Goal: Complete application form: Complete application form

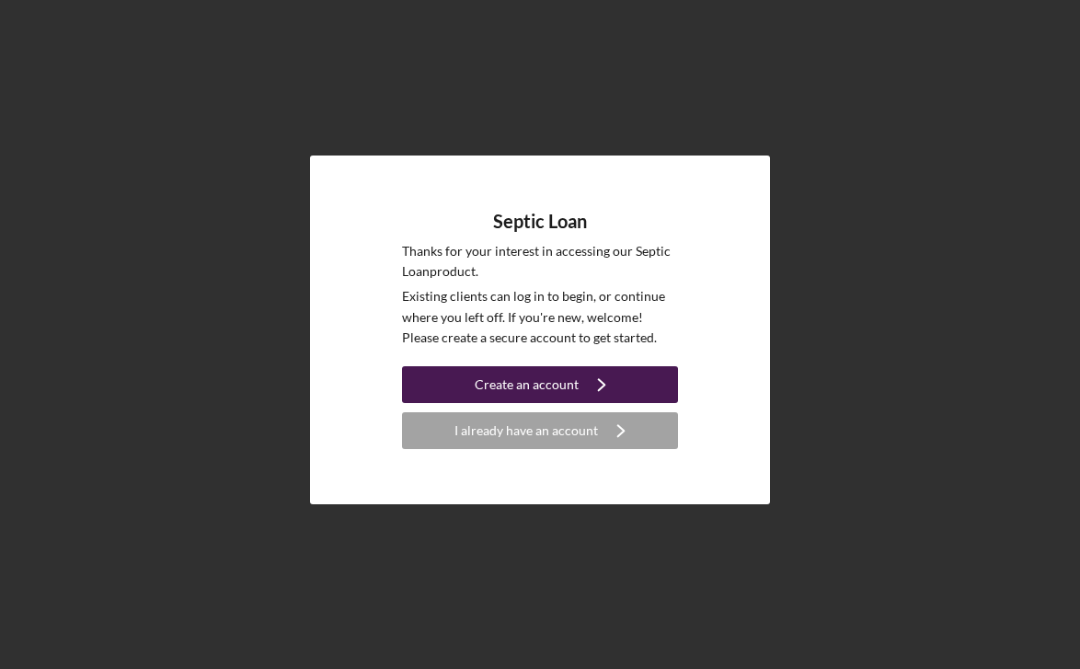
click at [574, 374] on div "Create an account" at bounding box center [527, 384] width 104 height 37
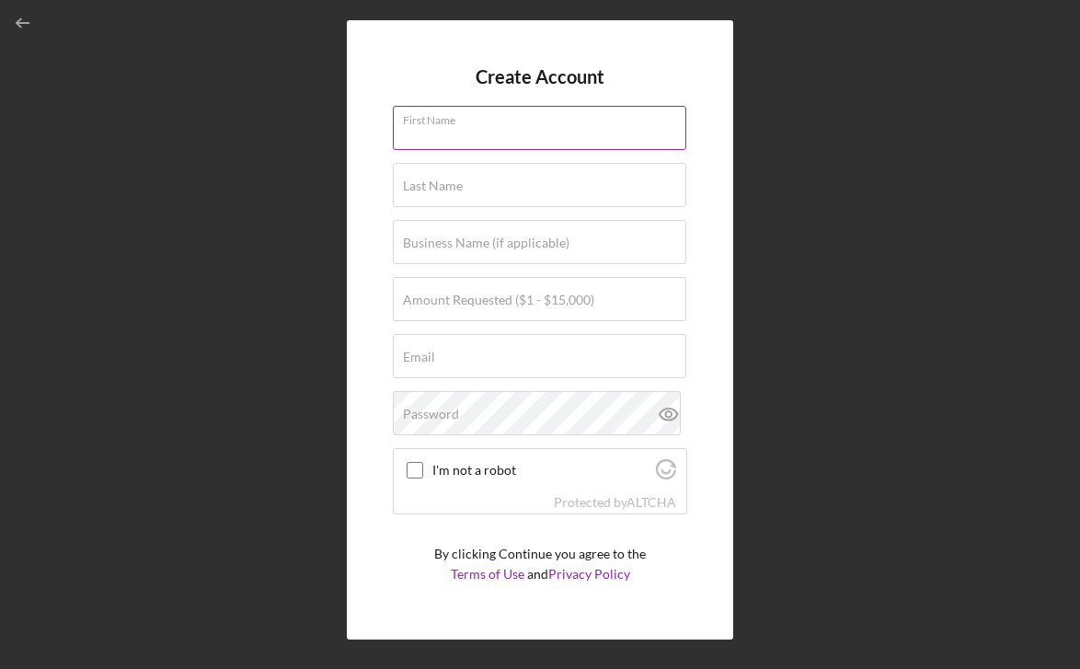
click at [671, 137] on input "First Name" at bounding box center [539, 128] width 293 height 44
type input "[PERSON_NAME]"
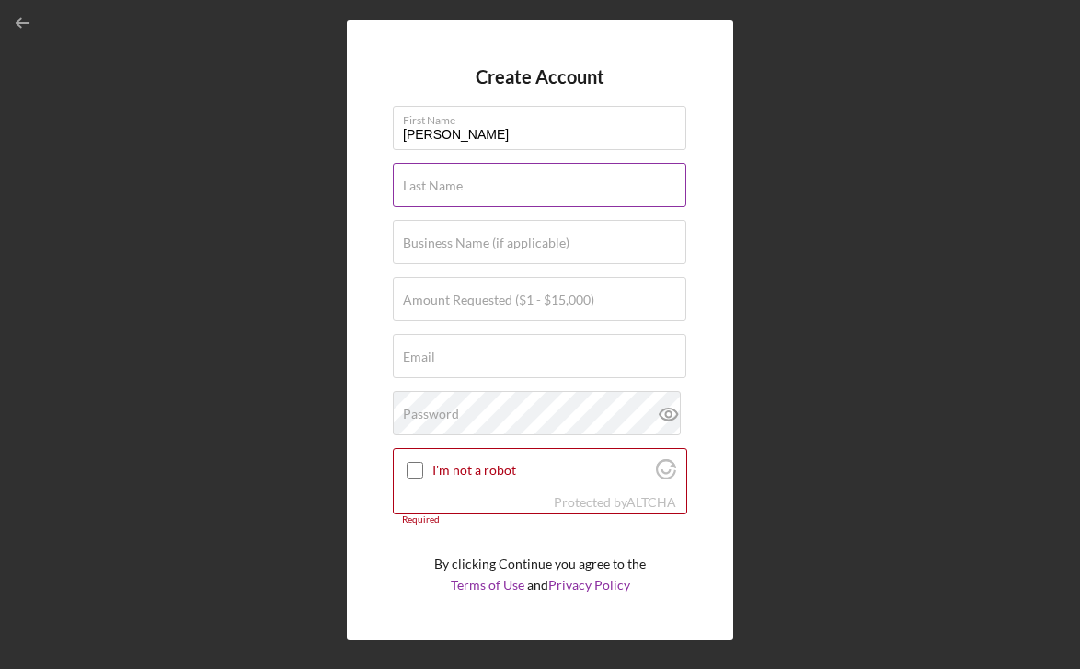
type input "[PERSON_NAME]"
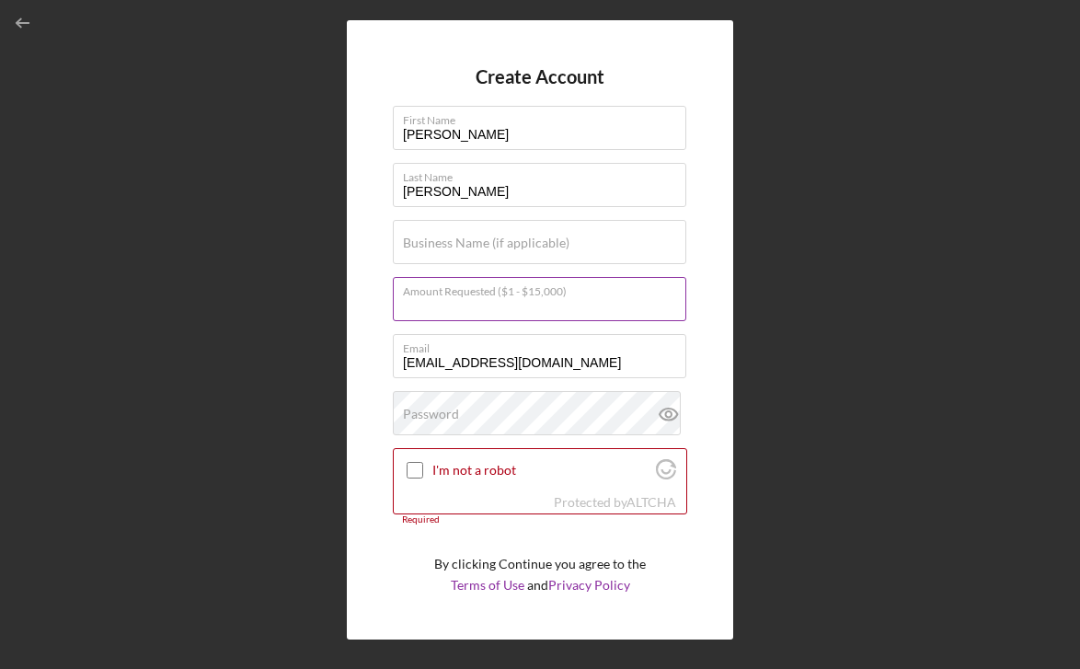
click at [610, 290] on div "Amount Requested ($1 - $15,000)" at bounding box center [540, 300] width 294 height 46
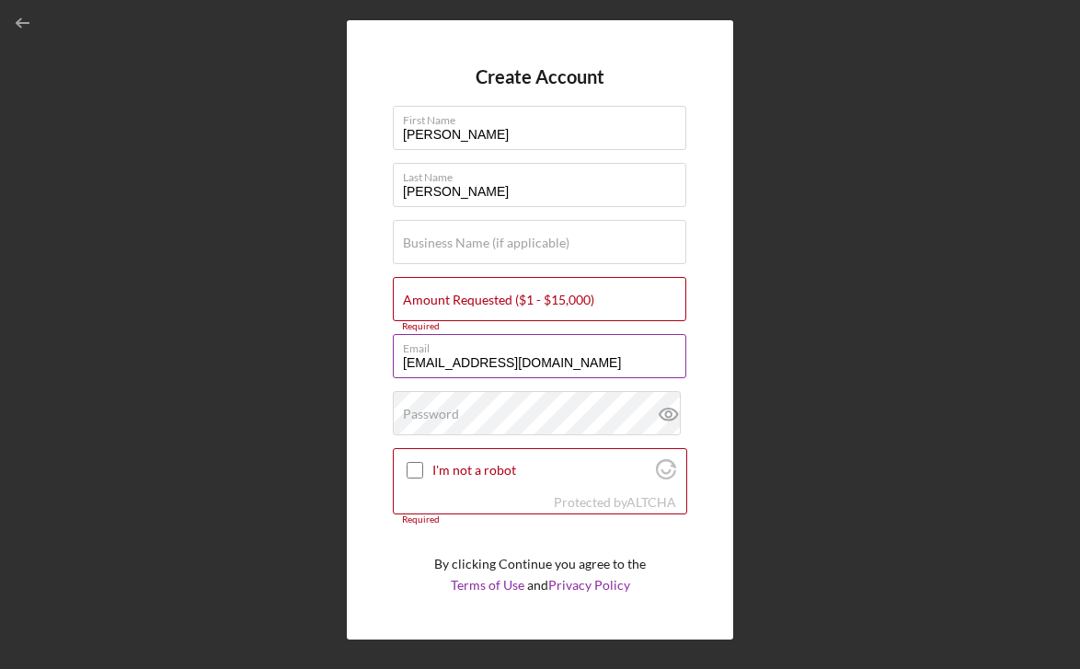
click at [583, 357] on input "[EMAIL_ADDRESS][DOMAIN_NAME]" at bounding box center [539, 356] width 293 height 44
click at [673, 361] on input "[EMAIL_ADDRESS][DOMAIN_NAME]" at bounding box center [539, 356] width 293 height 44
type input "[EMAIL_ADDRESS][DOMAIN_NAME]"
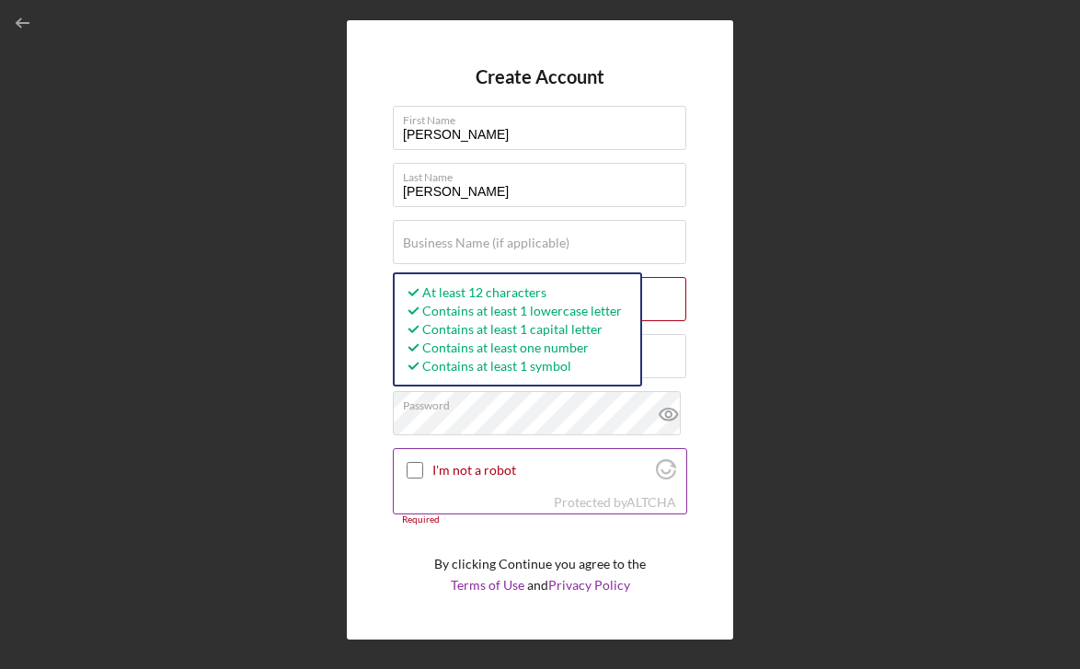
click at [518, 478] on div "I'm not a robot" at bounding box center [540, 470] width 293 height 43
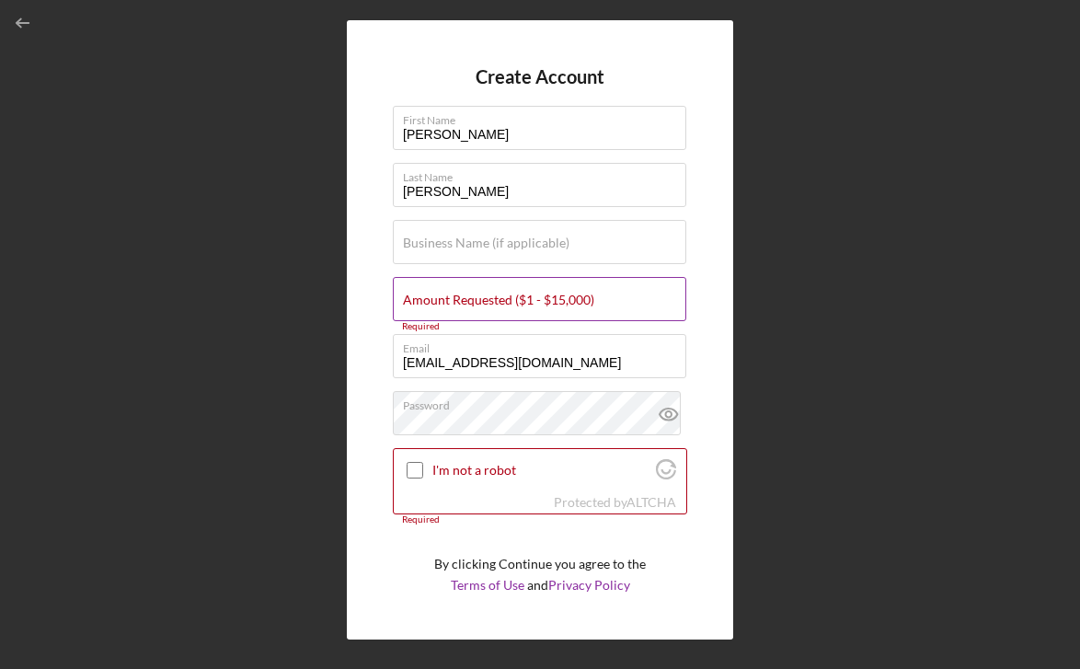
click at [579, 293] on label "Amount Requested ($1 - $15,000)" at bounding box center [498, 300] width 191 height 15
click at [579, 291] on input "Amount Requested ($1 - $15,000)" at bounding box center [539, 299] width 293 height 44
type input "$15,000"
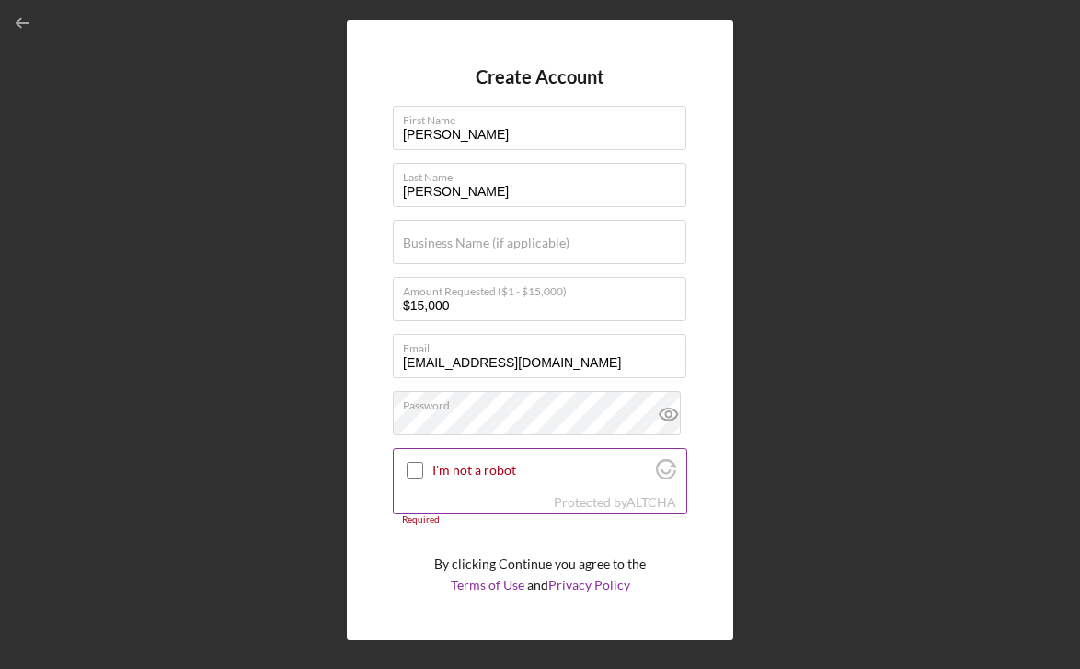
click at [411, 465] on input "I'm not a robot" at bounding box center [415, 470] width 17 height 17
checkbox input "true"
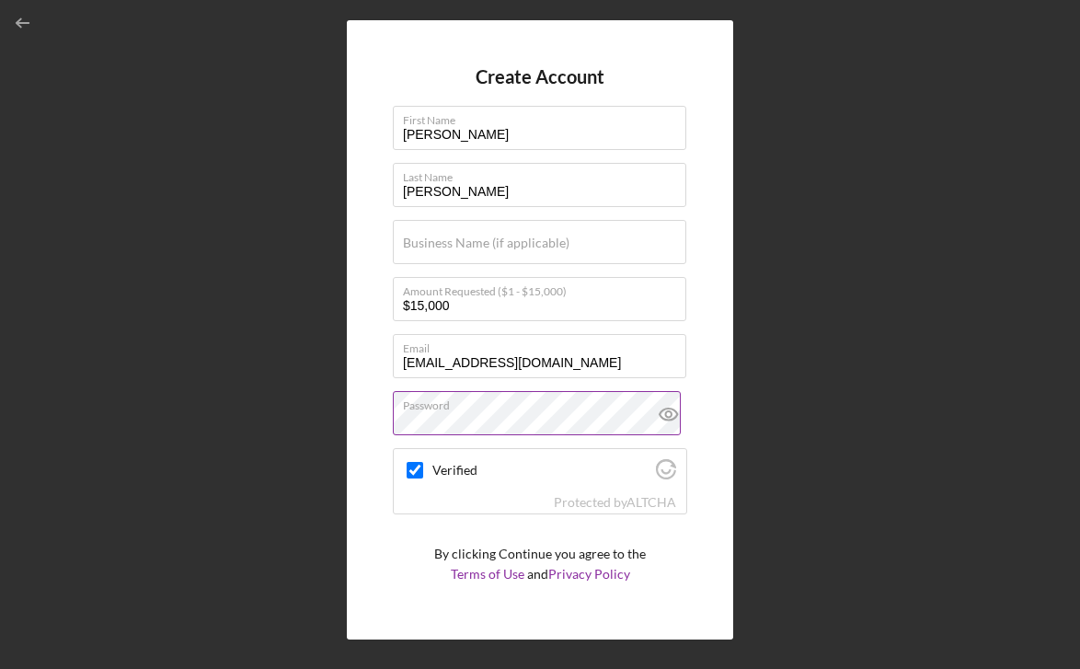
click at [665, 414] on icon at bounding box center [668, 414] width 6 height 6
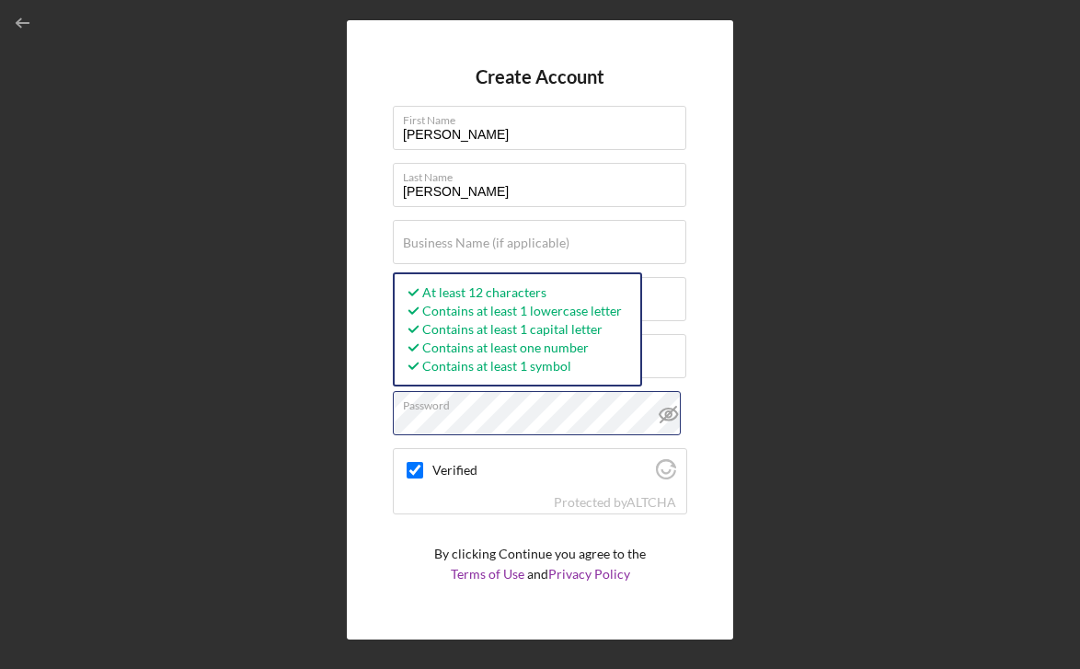
click at [328, 422] on div "Create Account First Name [PERSON_NAME] Last Name [PERSON_NAME] Business Name (…" at bounding box center [540, 330] width 1062 height 660
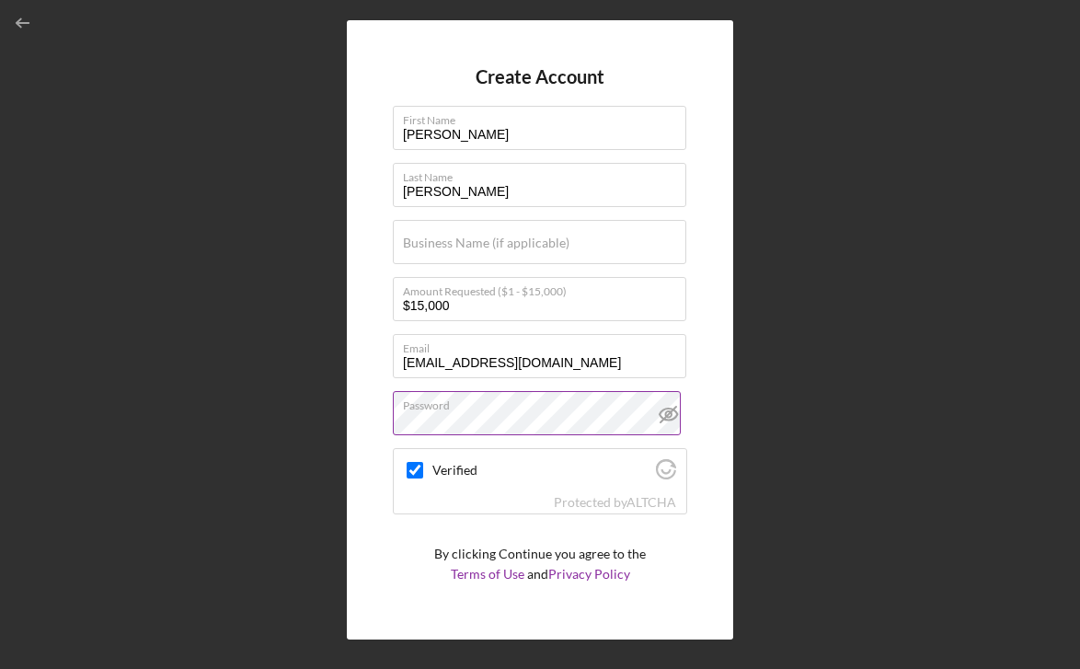
click at [668, 414] on icon at bounding box center [669, 414] width 46 height 46
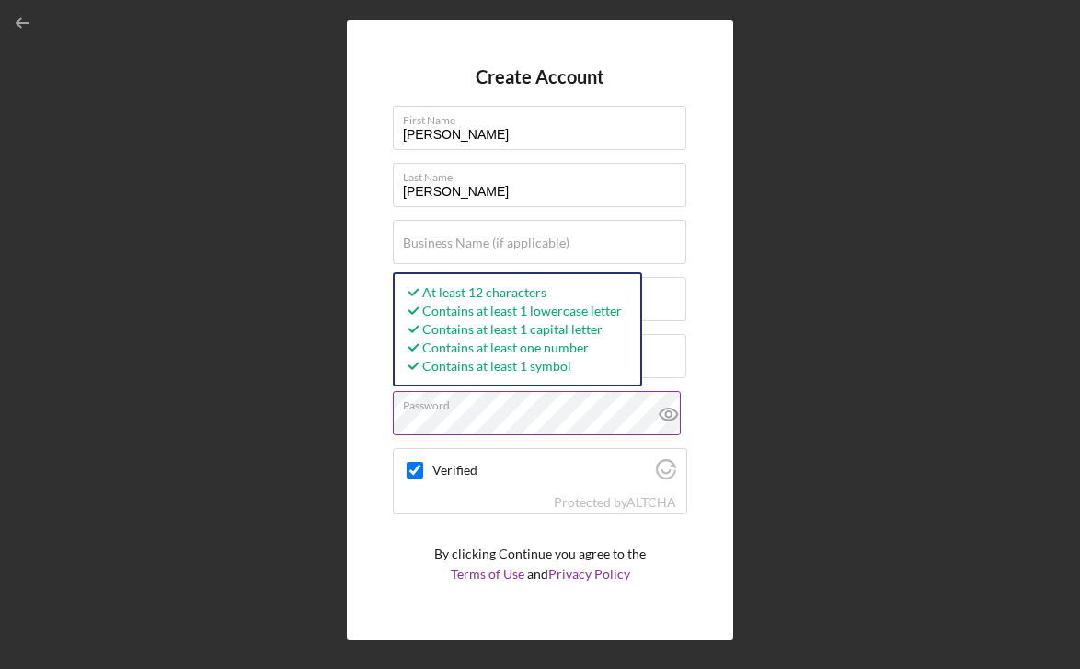
click at [665, 411] on icon at bounding box center [668, 414] width 6 height 6
click at [912, 422] on div "Create Account First Name [PERSON_NAME] Last Name [PERSON_NAME] Business Name (…" at bounding box center [540, 330] width 1062 height 660
click at [330, 420] on div "Create Account First Name [PERSON_NAME] Last Name [PERSON_NAME] Business Name (…" at bounding box center [540, 330] width 1062 height 660
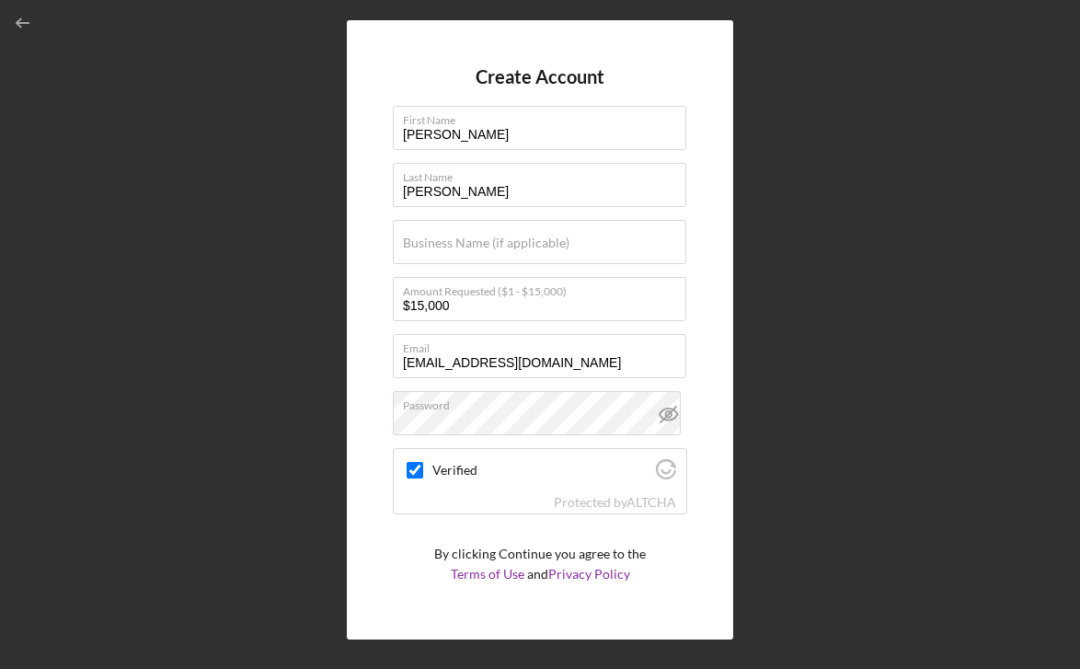
click at [813, 228] on div "Create Account First Name [PERSON_NAME] Last Name [PERSON_NAME] Business Name (…" at bounding box center [540, 330] width 1062 height 660
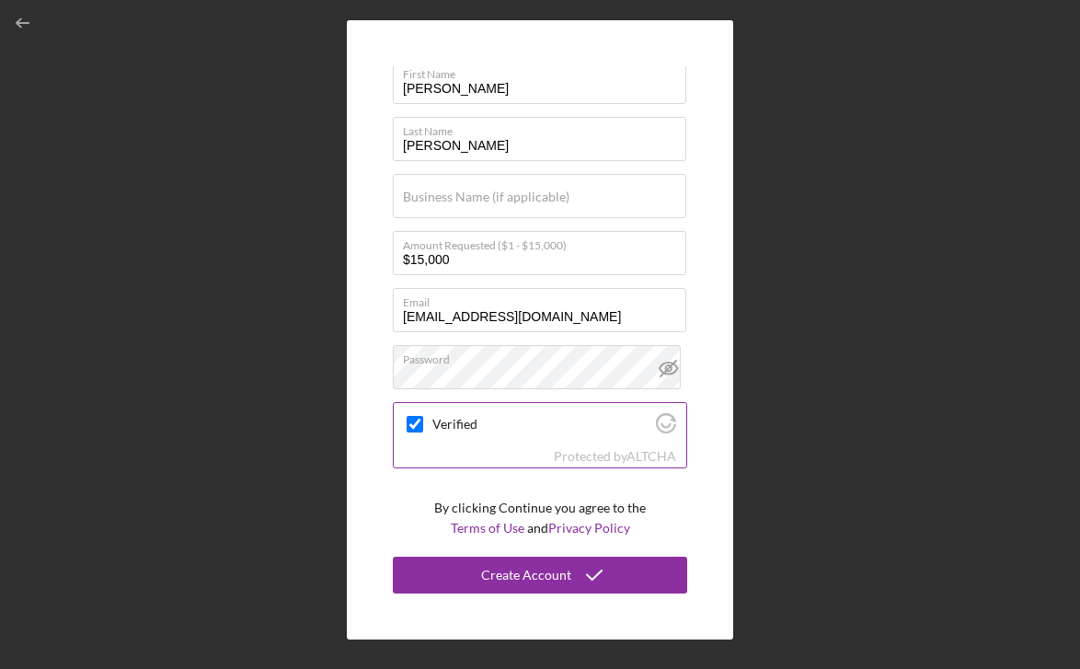
scroll to position [45, 0]
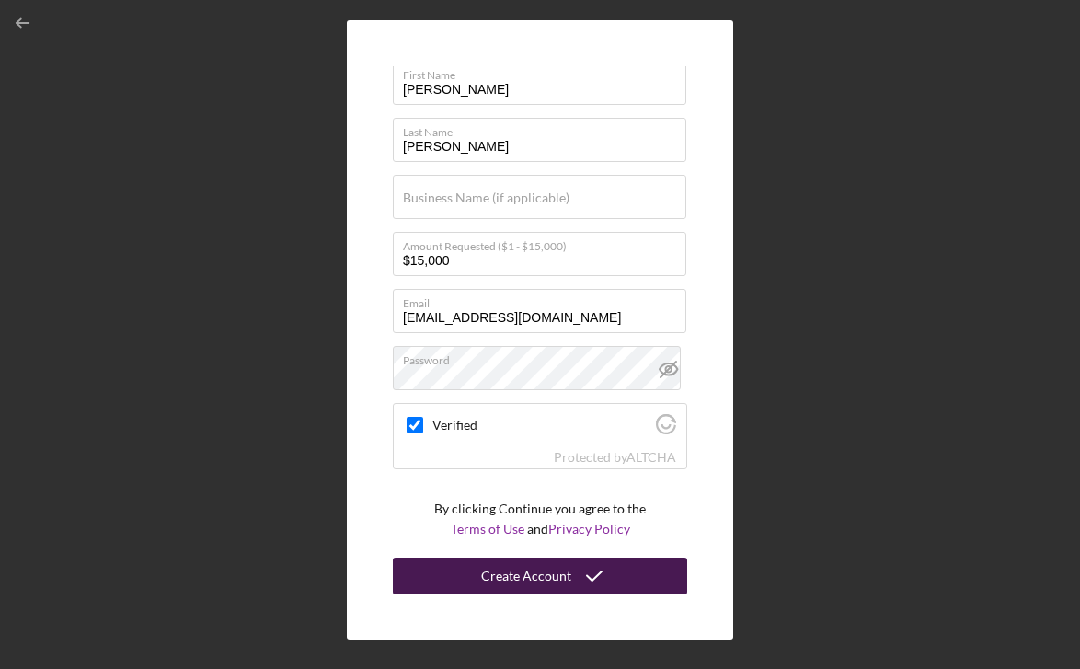
click at [546, 576] on div "Create Account" at bounding box center [526, 575] width 90 height 37
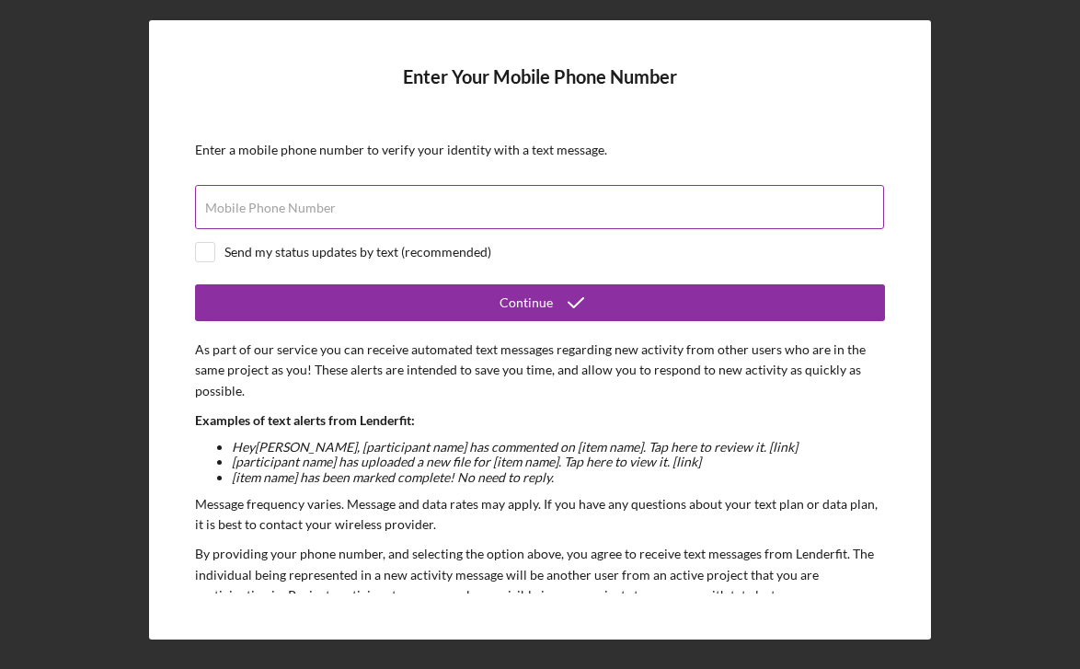
click at [390, 209] on input "Mobile Phone Number" at bounding box center [539, 207] width 689 height 44
type input "[PHONE_NUMBER]"
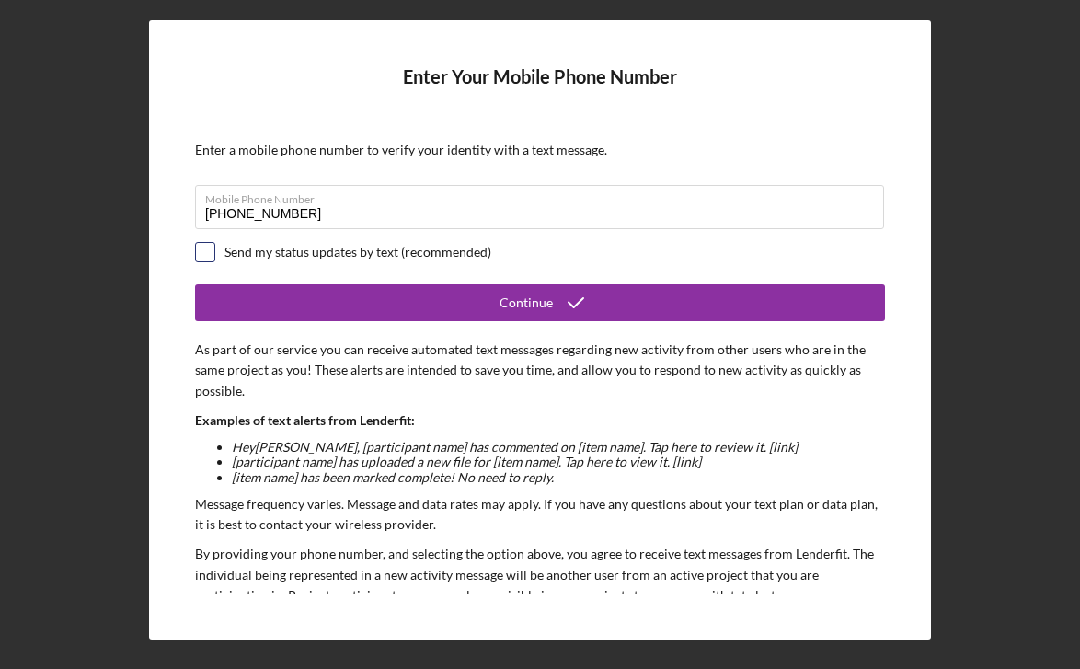
click at [200, 248] on input "checkbox" at bounding box center [205, 252] width 18 height 18
checkbox input "true"
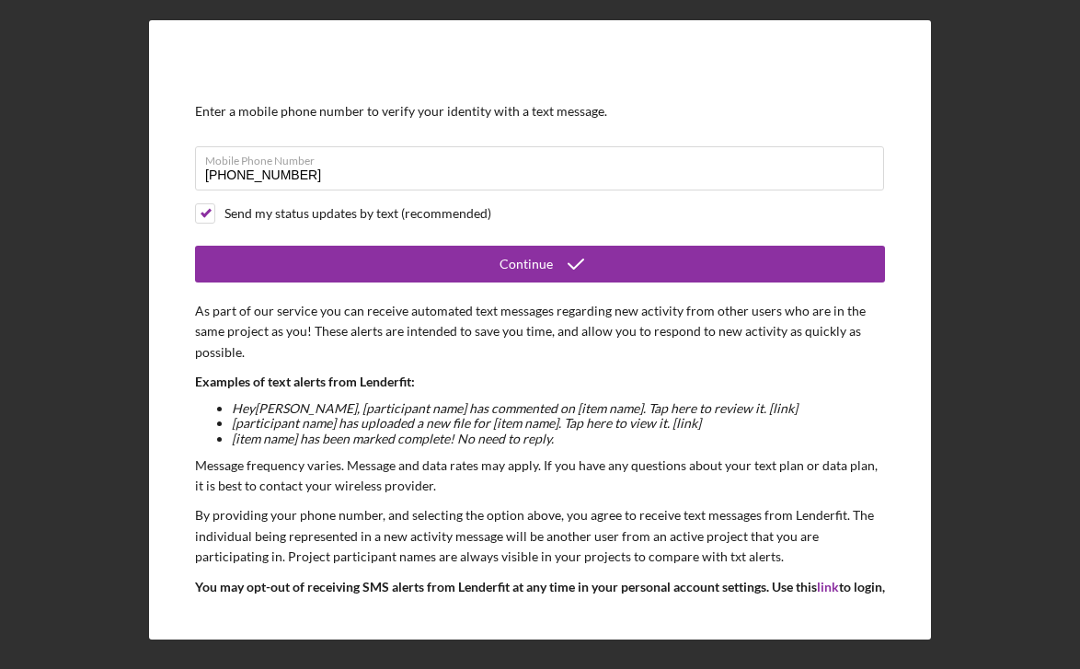
scroll to position [37, 0]
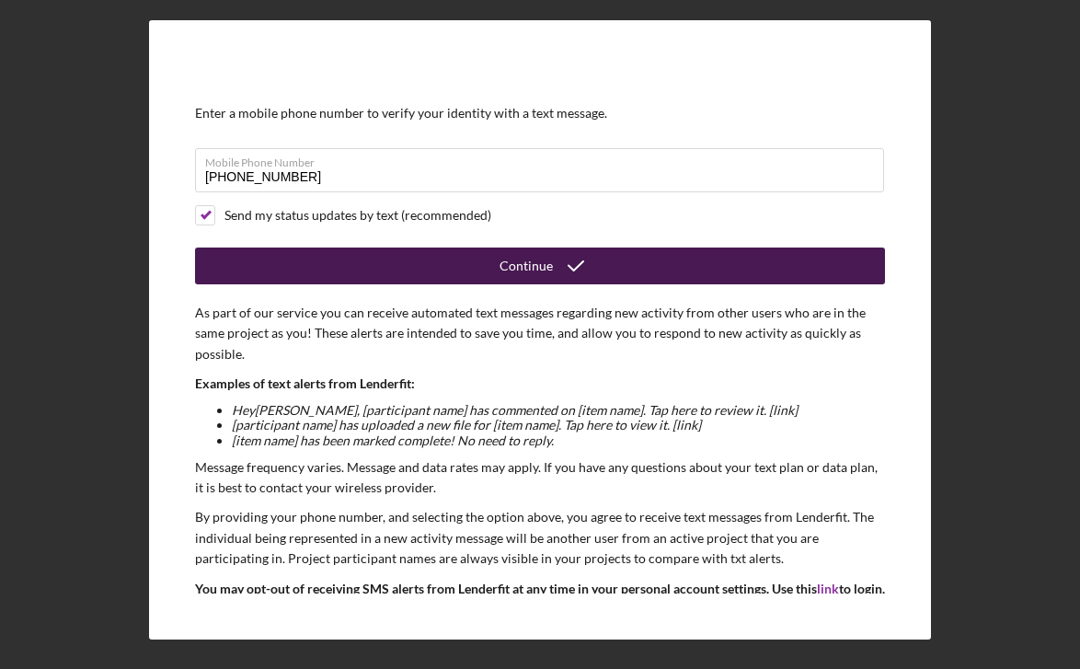
click at [434, 275] on button "Continue" at bounding box center [540, 265] width 690 height 37
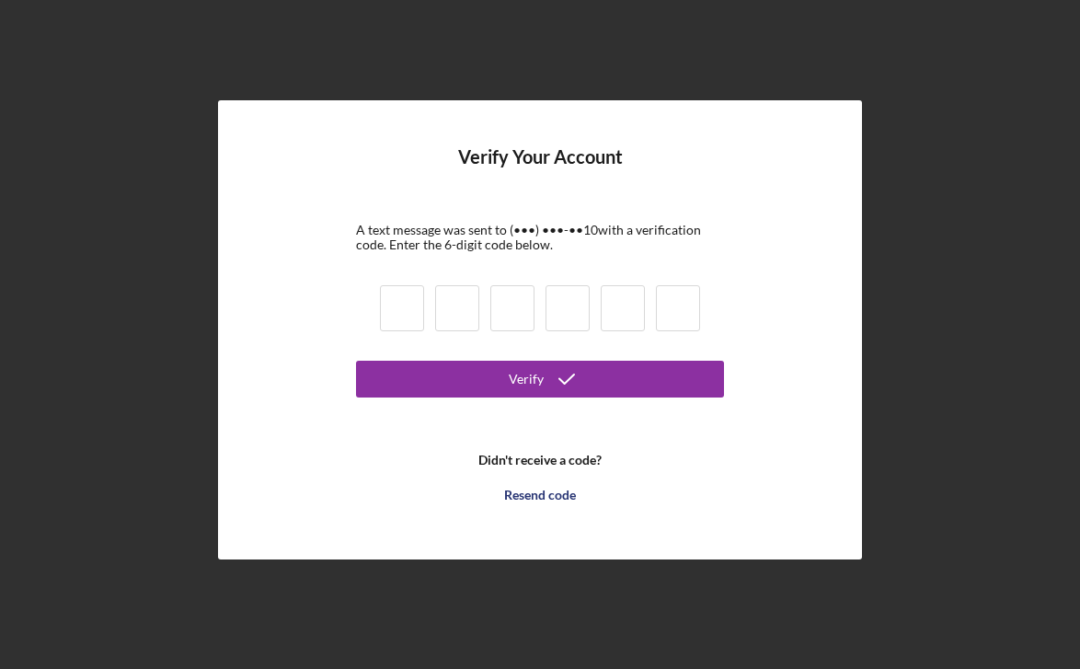
click at [404, 307] on input at bounding box center [402, 308] width 44 height 46
type input "6"
click at [540, 379] on button "Verify" at bounding box center [540, 379] width 368 height 37
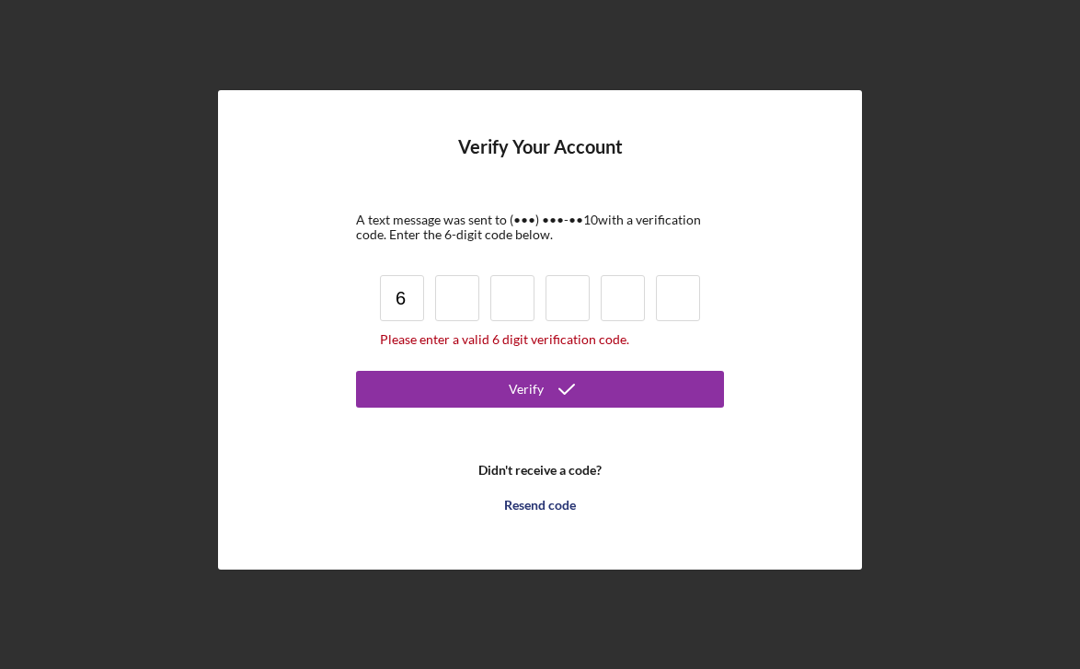
click at [411, 291] on input "6" at bounding box center [402, 298] width 44 height 46
drag, startPoint x: 410, startPoint y: 302, endPoint x: 339, endPoint y: 305, distance: 71.8
click at [339, 305] on div "Verify Your Account A text message was sent to (•••) •••-•• 10 with a verificat…" at bounding box center [540, 329] width 644 height 479
click at [419, 438] on form "Verify Your Account A text message was sent to (•••) •••-•• 10 with a verificat…" at bounding box center [540, 329] width 368 height 387
click at [405, 298] on input at bounding box center [402, 298] width 44 height 46
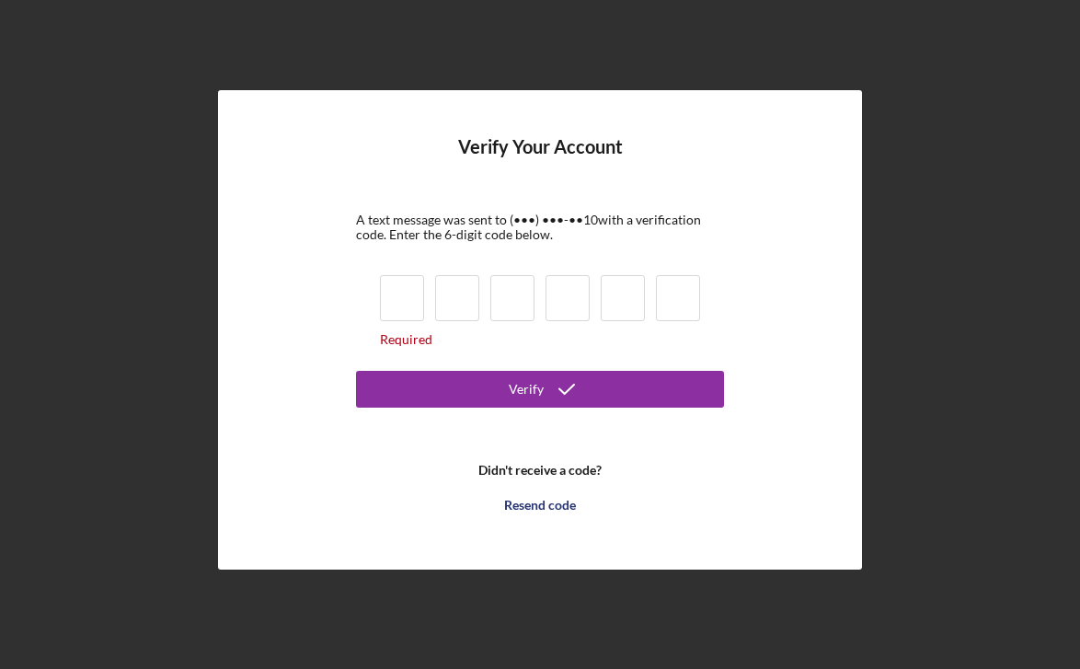
paste input "9"
type input "9"
drag, startPoint x: 406, startPoint y: 303, endPoint x: 276, endPoint y: 304, distance: 129.7
click at [289, 303] on div "Verify Your Account A text message was sent to (•••) •••-•• 10 with a verificat…" at bounding box center [540, 329] width 644 height 479
type input "6"
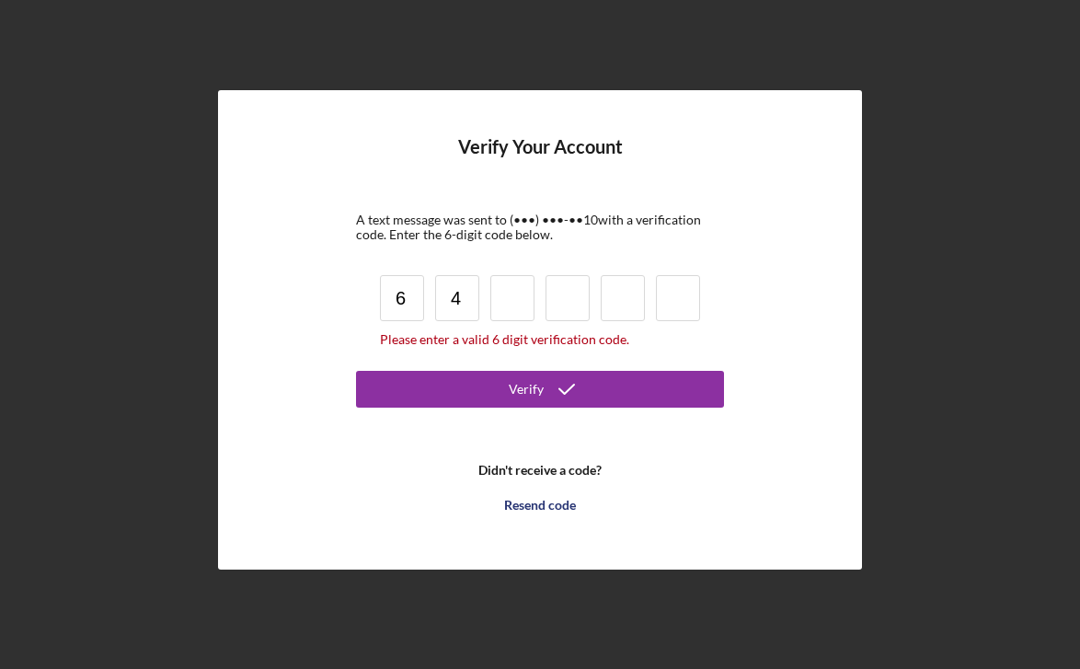
type input "4"
click at [457, 294] on input "4" at bounding box center [457, 298] width 44 height 46
type input "6"
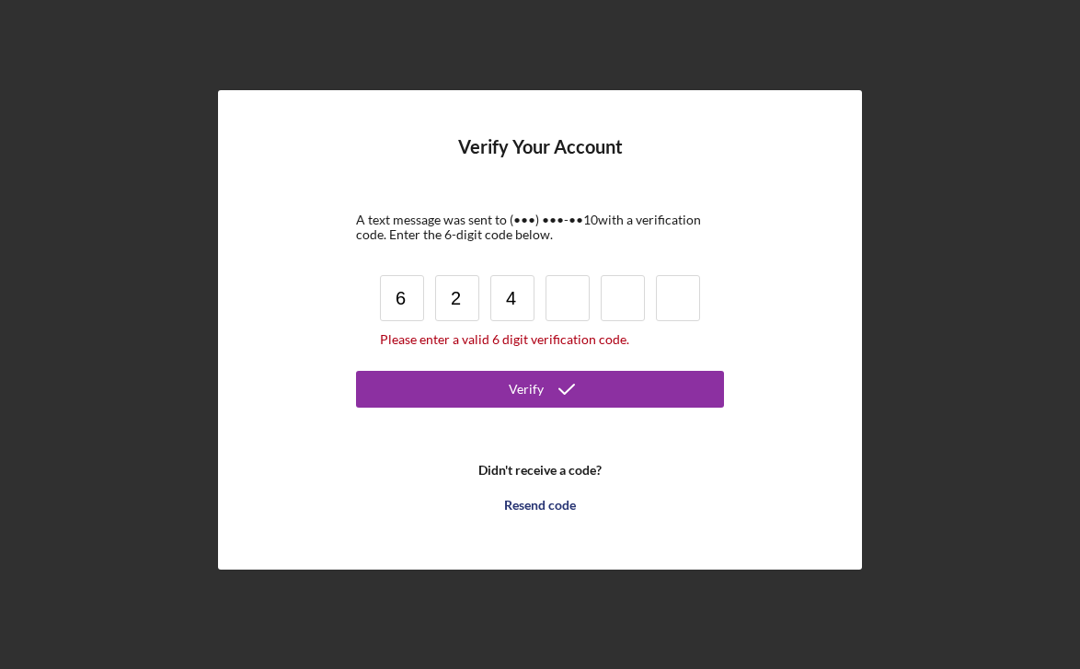
type input "2"
click at [567, 295] on input at bounding box center [568, 298] width 44 height 46
type input "2"
click at [568, 313] on input at bounding box center [568, 298] width 44 height 46
type input "4"
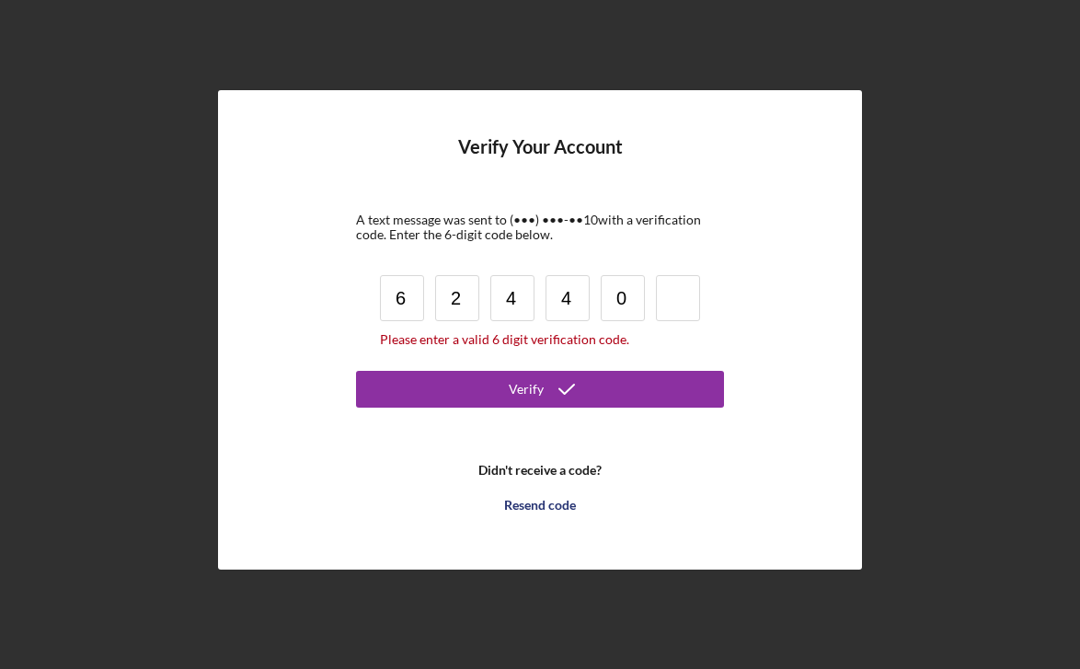
type input "0"
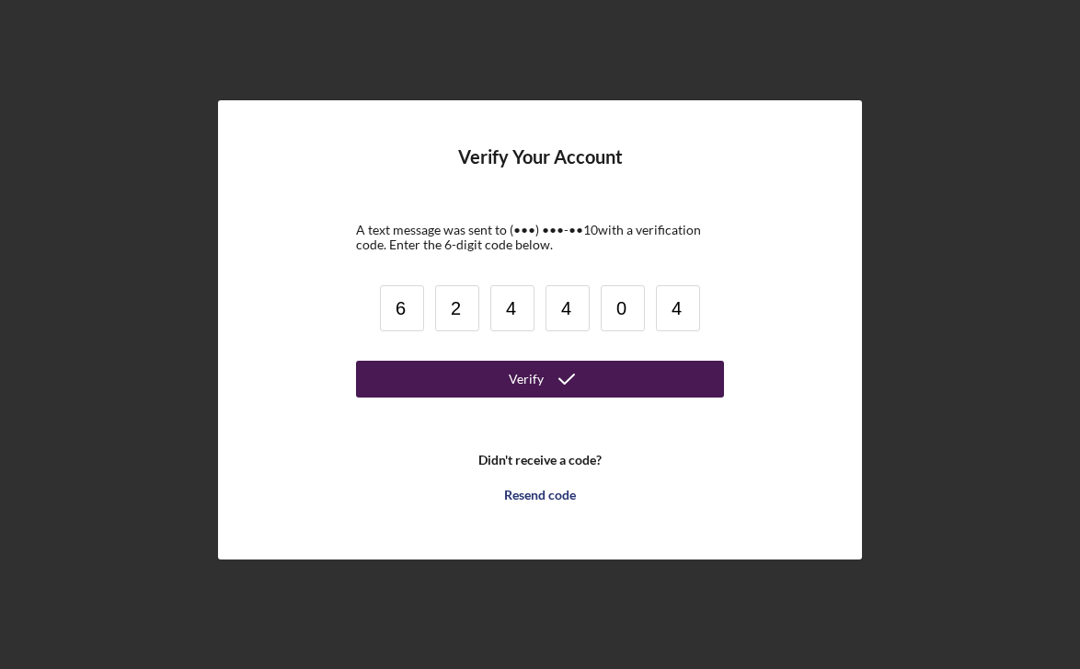
type input "4"
click at [593, 382] on button "Verify" at bounding box center [540, 379] width 368 height 37
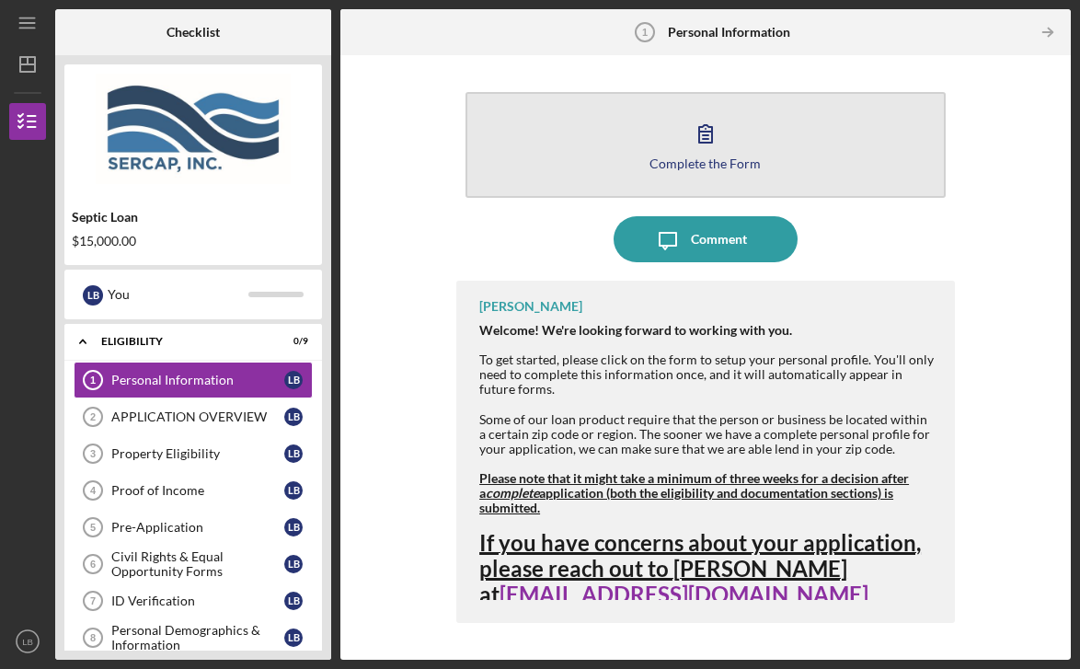
click at [658, 167] on div "Complete the Form" at bounding box center [704, 163] width 111 height 14
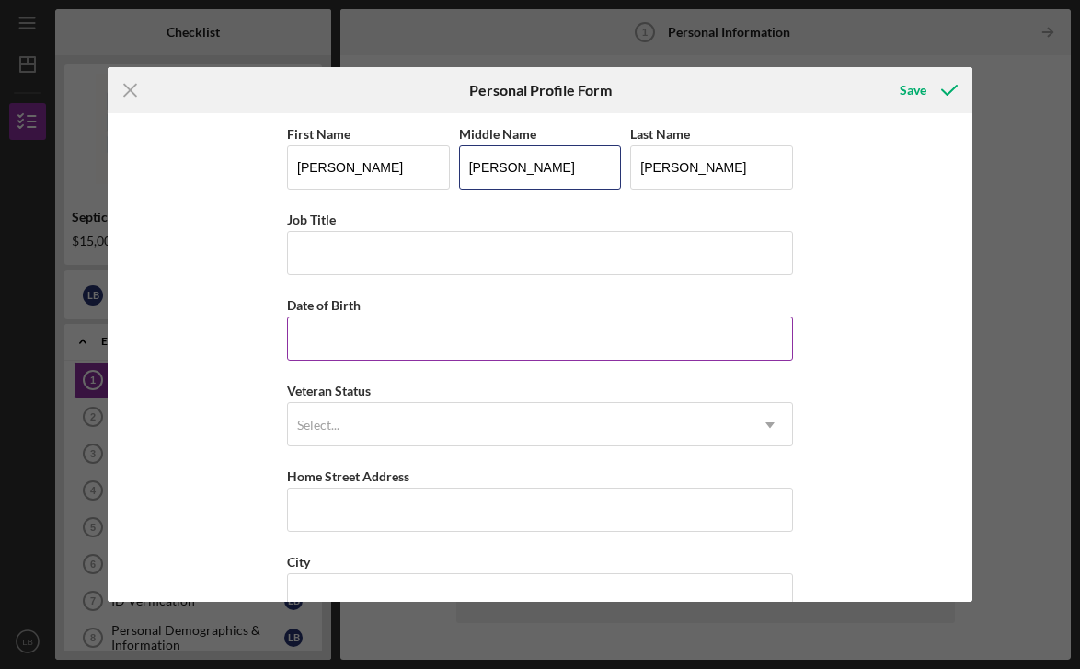
type input "[PERSON_NAME]"
type input "[DATE]"
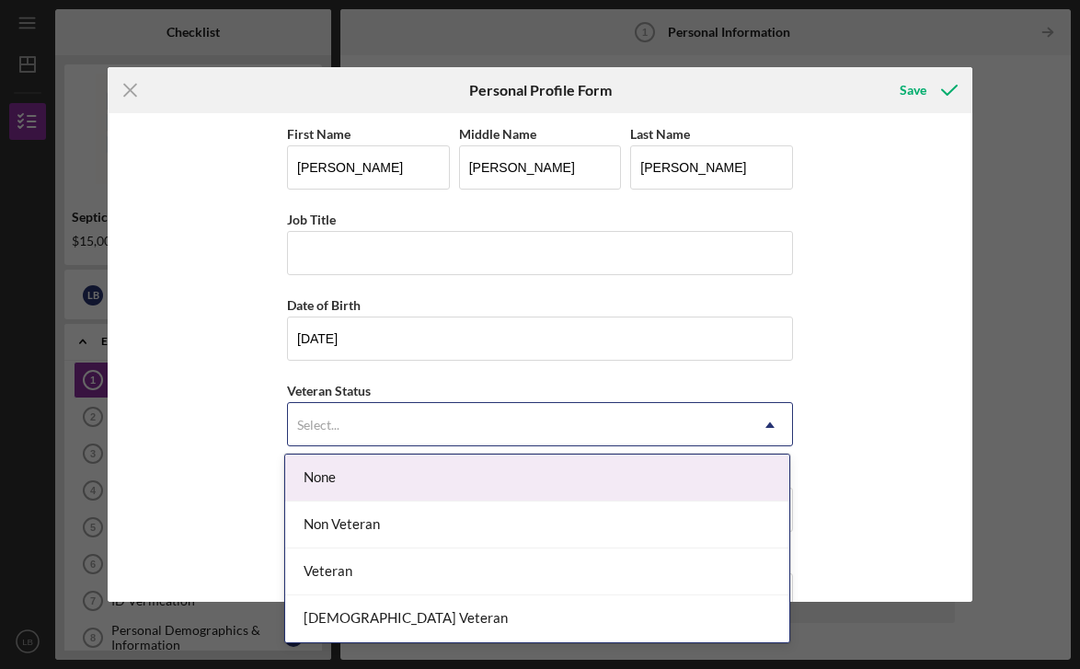
click at [407, 424] on div "Select..." at bounding box center [518, 425] width 460 height 42
click at [397, 475] on div "None" at bounding box center [537, 477] width 504 height 47
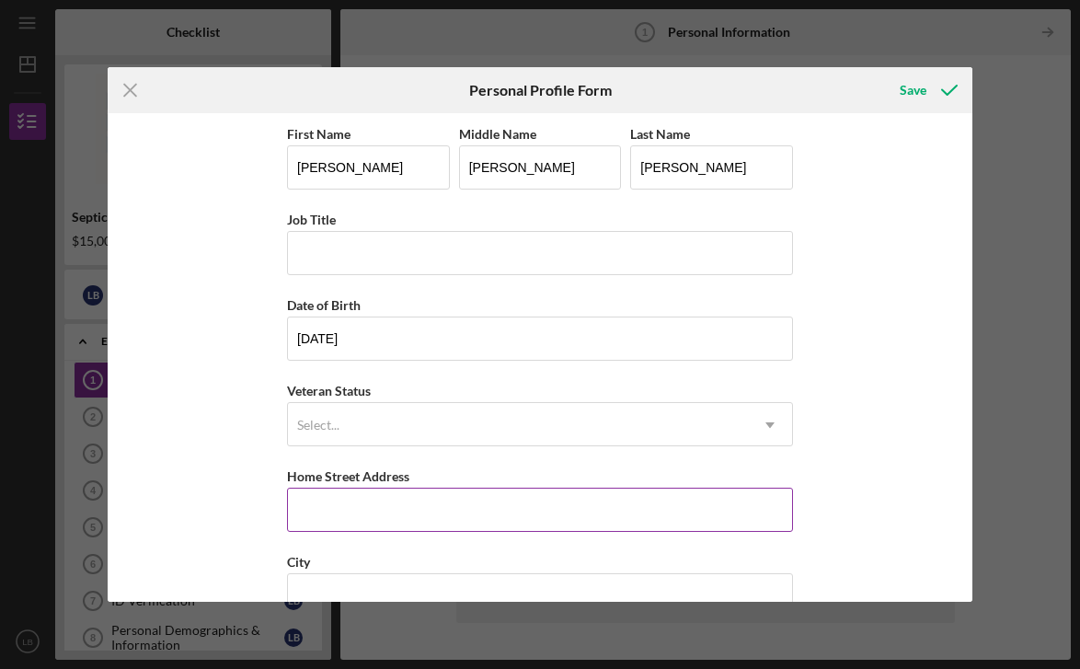
click at [784, 511] on input "Home Street Address" at bounding box center [540, 510] width 506 height 44
type input "[STREET_ADDRESS]"
type input "[GEOGRAPHIC_DATA]"
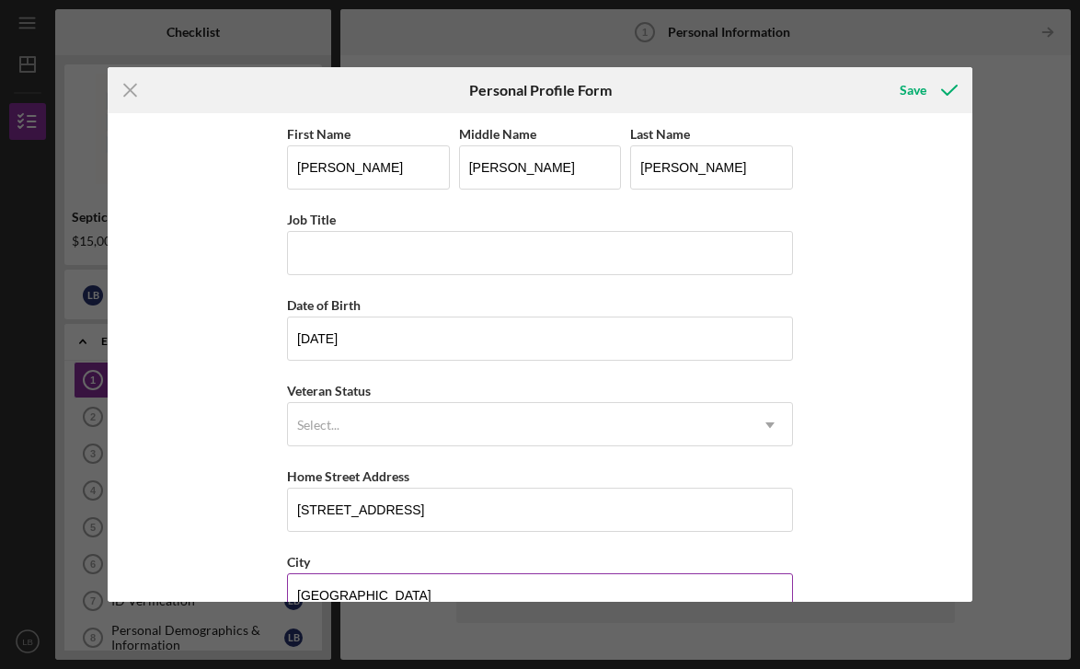
type input "VT"
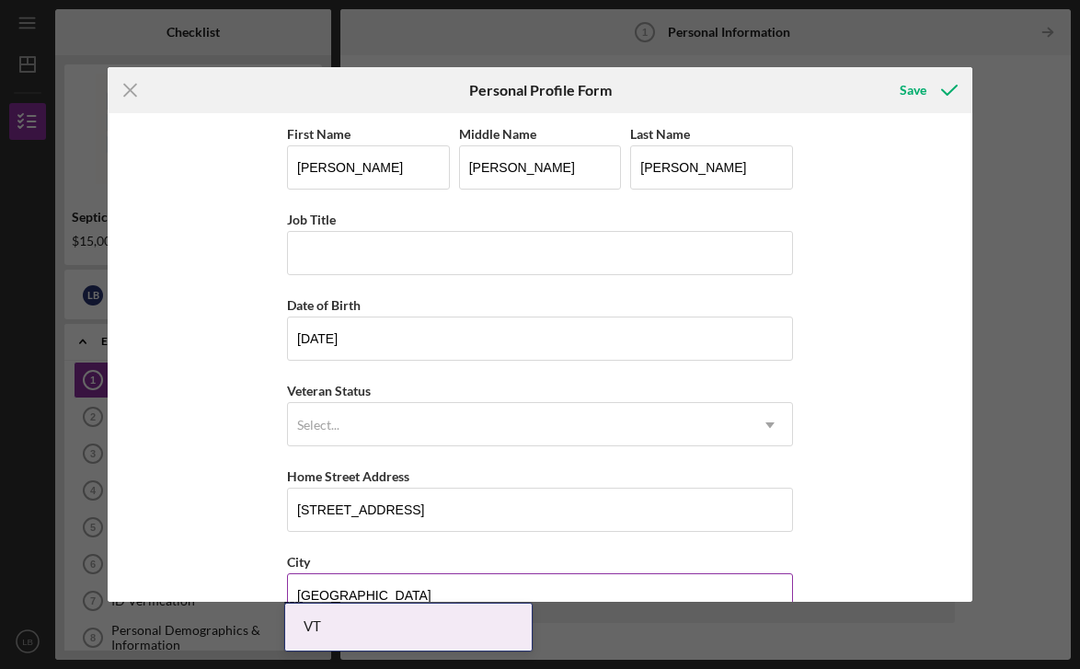
type input "05051"
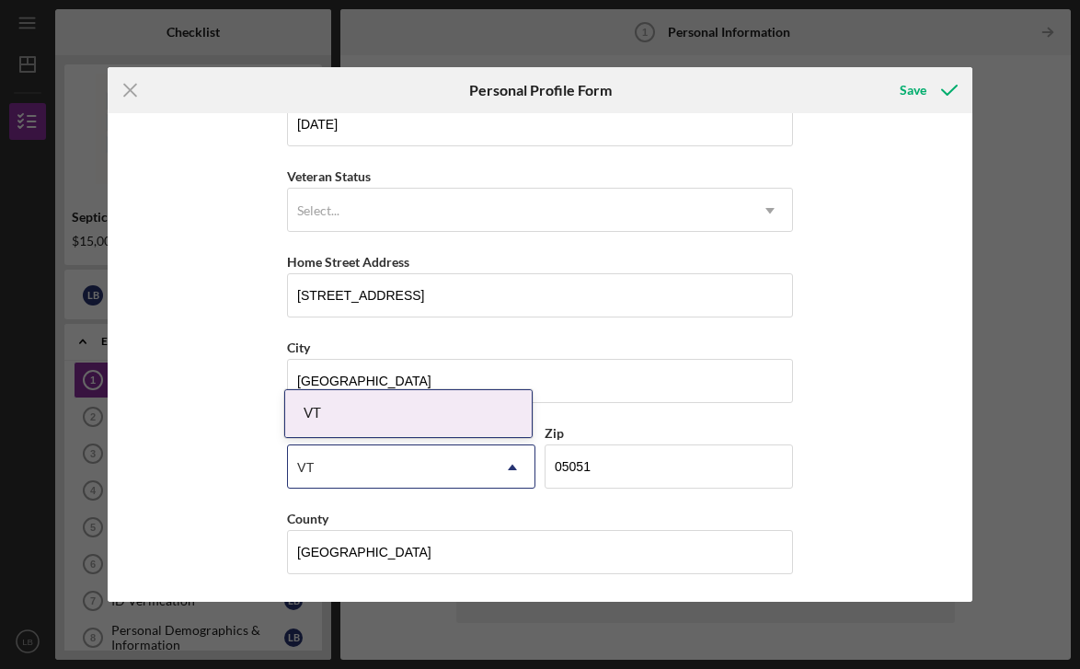
scroll to position [213, 0]
click at [798, 411] on div "First Name [PERSON_NAME] Middle Name [PERSON_NAME] Last Name [PERSON_NAME] Titl…" at bounding box center [540, 357] width 864 height 489
drag, startPoint x: 409, startPoint y: 551, endPoint x: 167, endPoint y: 551, distance: 242.9
click at [167, 551] on div "First Name [PERSON_NAME] Middle Name [PERSON_NAME] Last Name [PERSON_NAME] Titl…" at bounding box center [540, 357] width 864 height 489
type input "O"
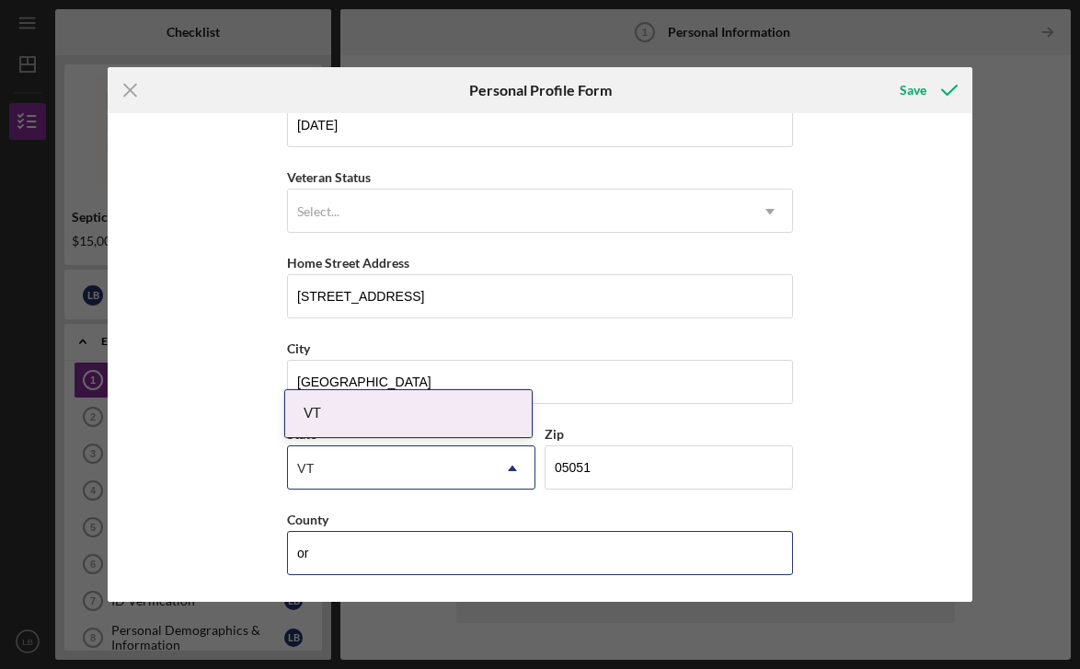
type input "o"
type input "Orange"
click at [835, 437] on div "First Name [PERSON_NAME] Middle Name [PERSON_NAME] Last Name [PERSON_NAME] Titl…" at bounding box center [540, 357] width 864 height 489
click at [466, 404] on div "VT" at bounding box center [408, 413] width 247 height 47
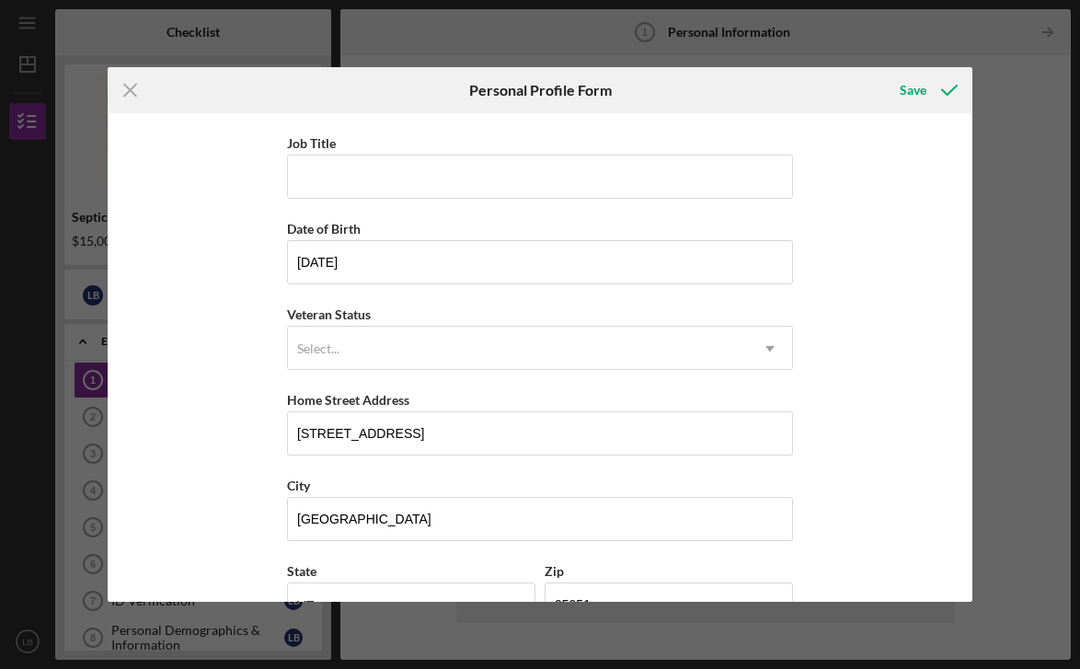
scroll to position [107, 0]
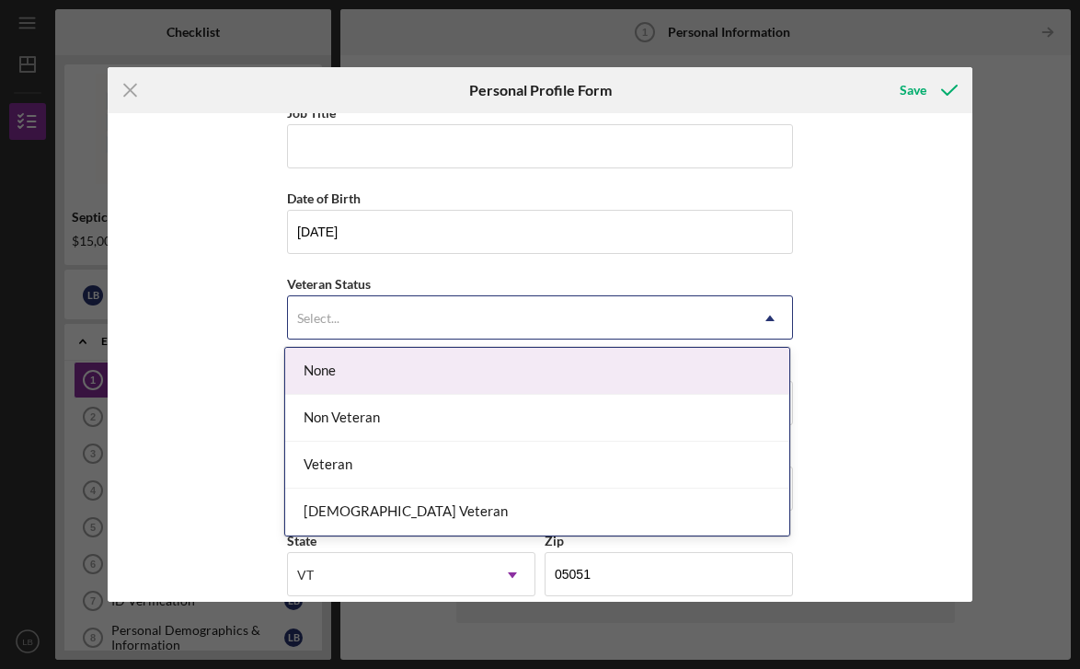
click at [766, 322] on icon "Icon/Dropdown Arrow" at bounding box center [770, 318] width 44 height 44
click at [728, 373] on div "None" at bounding box center [537, 371] width 504 height 47
click at [760, 321] on icon "Icon/Dropdown Arrow" at bounding box center [770, 318] width 44 height 44
click at [873, 329] on div "First Name [PERSON_NAME] Middle Name [PERSON_NAME] Last Name [PERSON_NAME] Titl…" at bounding box center [540, 357] width 864 height 489
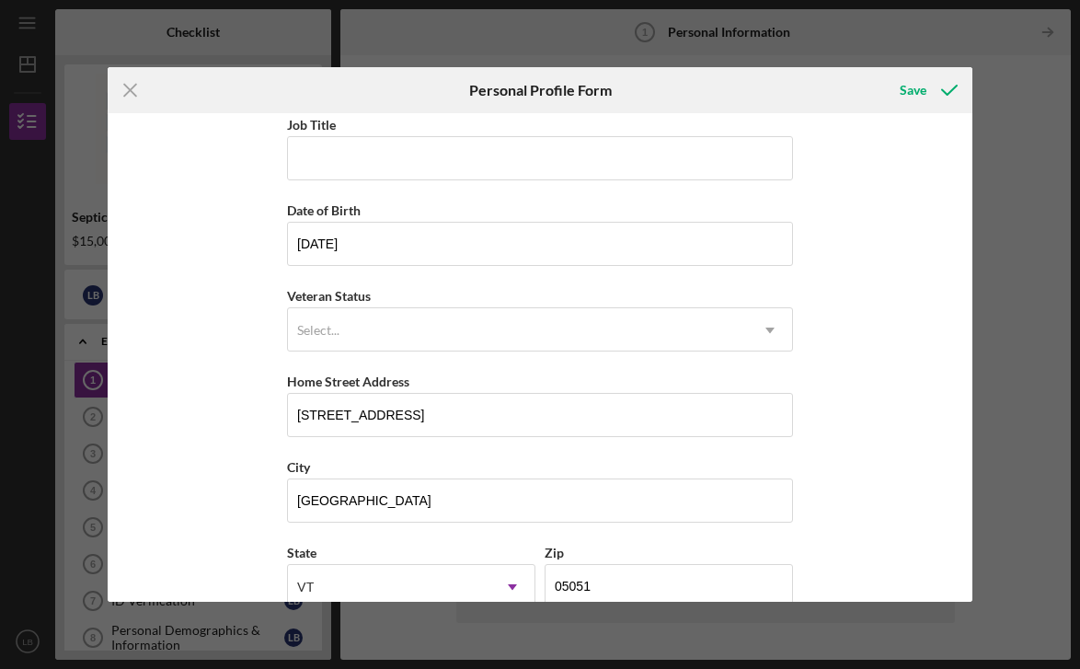
scroll to position [0, 0]
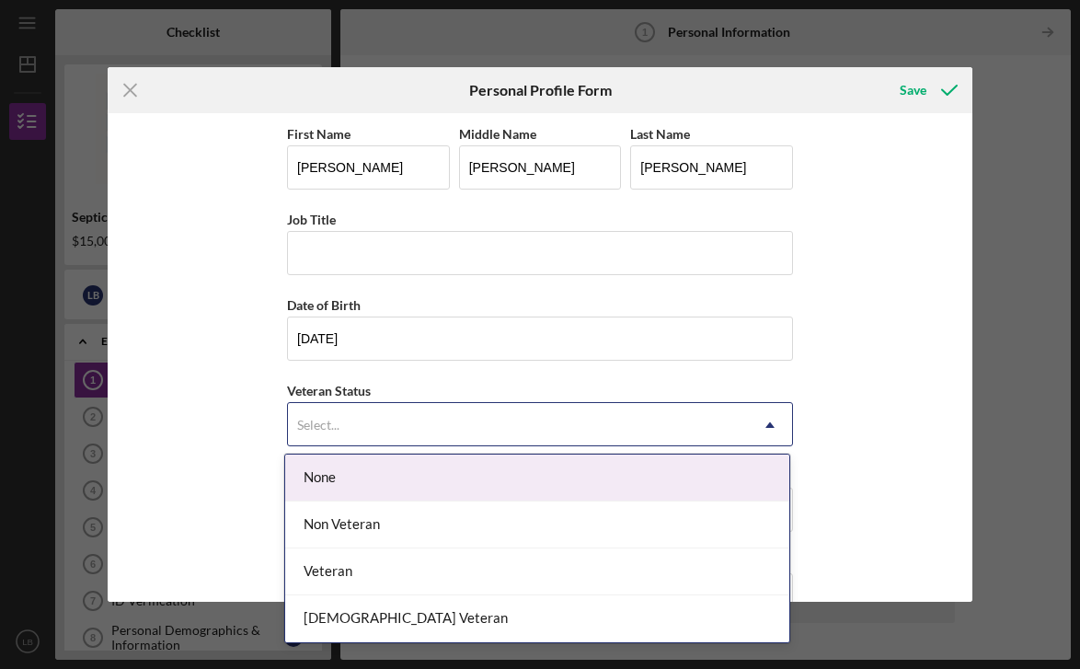
click at [632, 438] on div "Select..." at bounding box center [518, 425] width 460 height 42
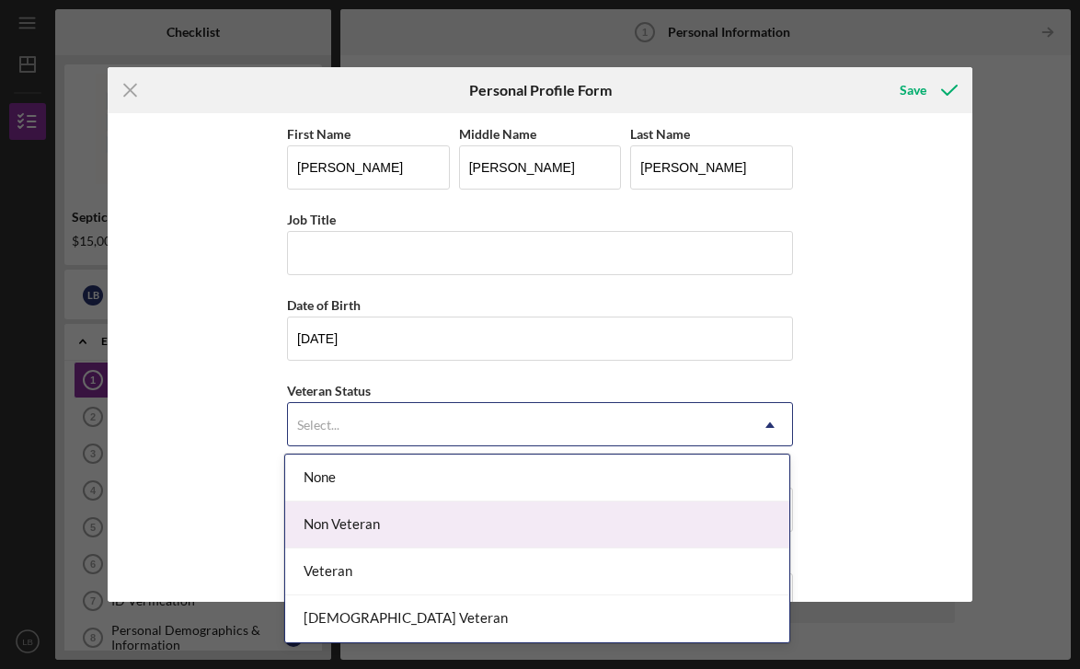
click at [599, 533] on div "Non Veteran" at bounding box center [537, 524] width 504 height 47
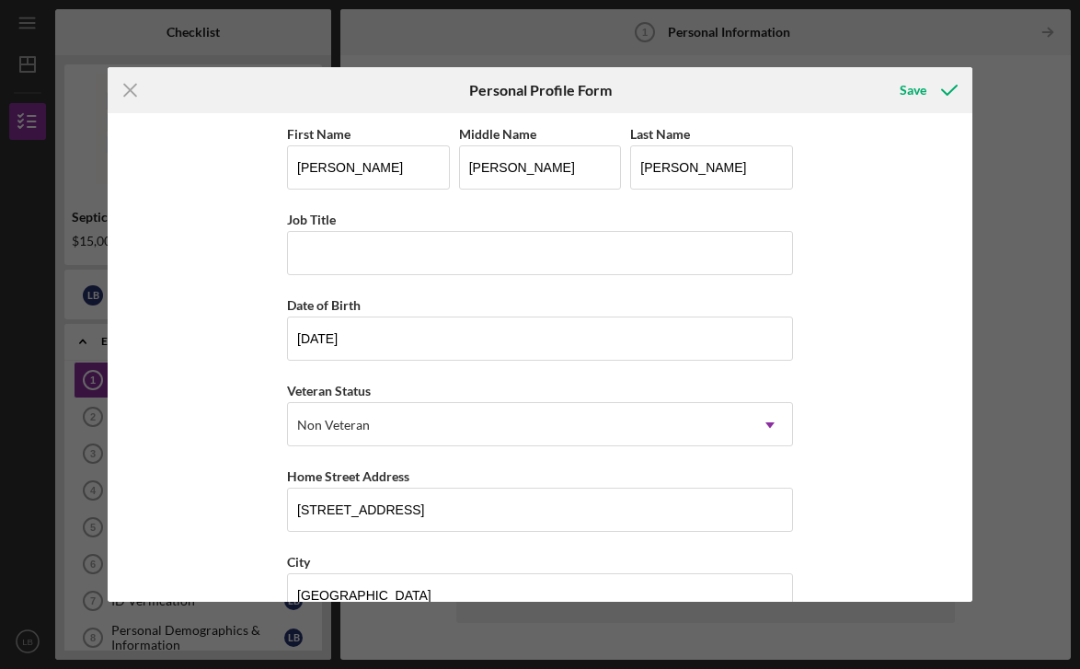
scroll to position [213, 0]
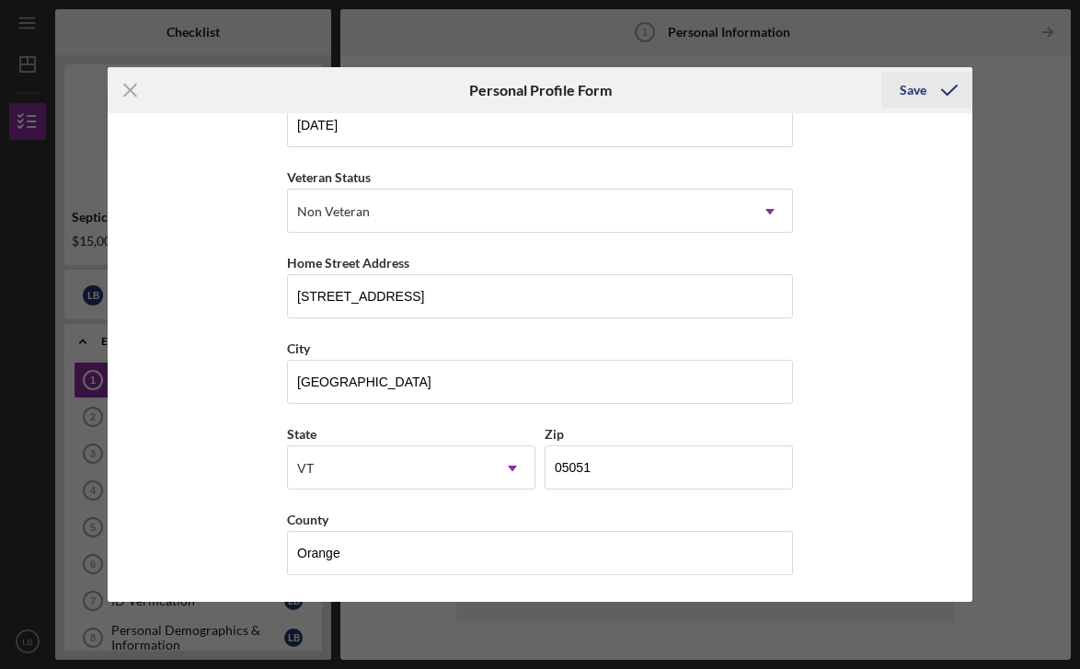
click at [905, 92] on div "Save" at bounding box center [913, 90] width 27 height 37
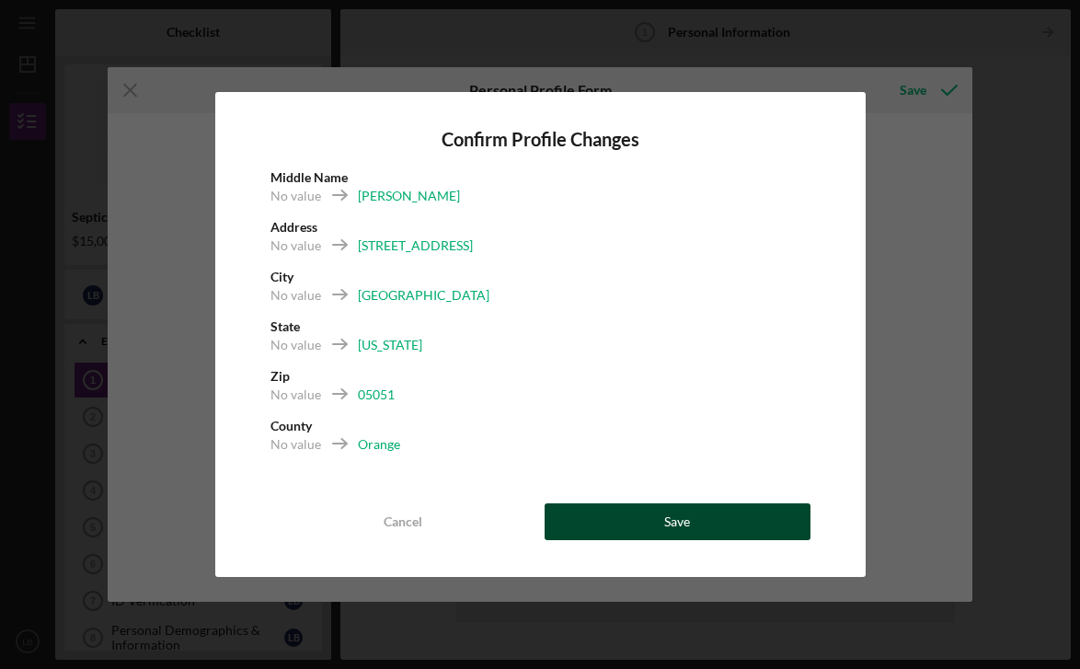
click at [697, 523] on button "Save" at bounding box center [678, 521] width 266 height 37
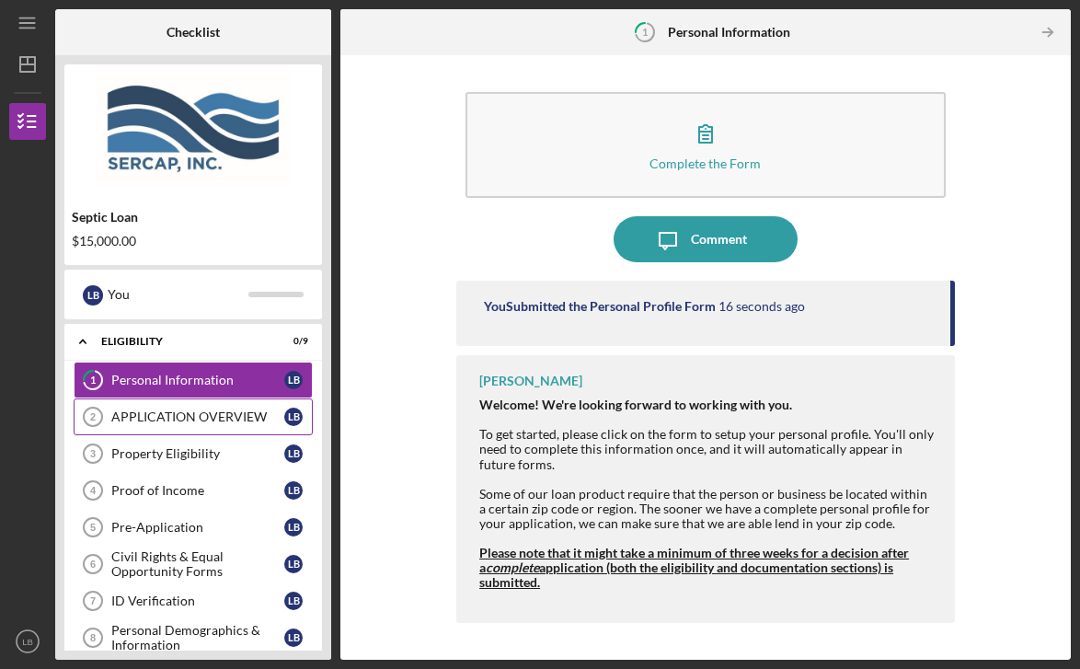
click at [199, 409] on div "APPLICATION OVERVIEW" at bounding box center [197, 416] width 173 height 15
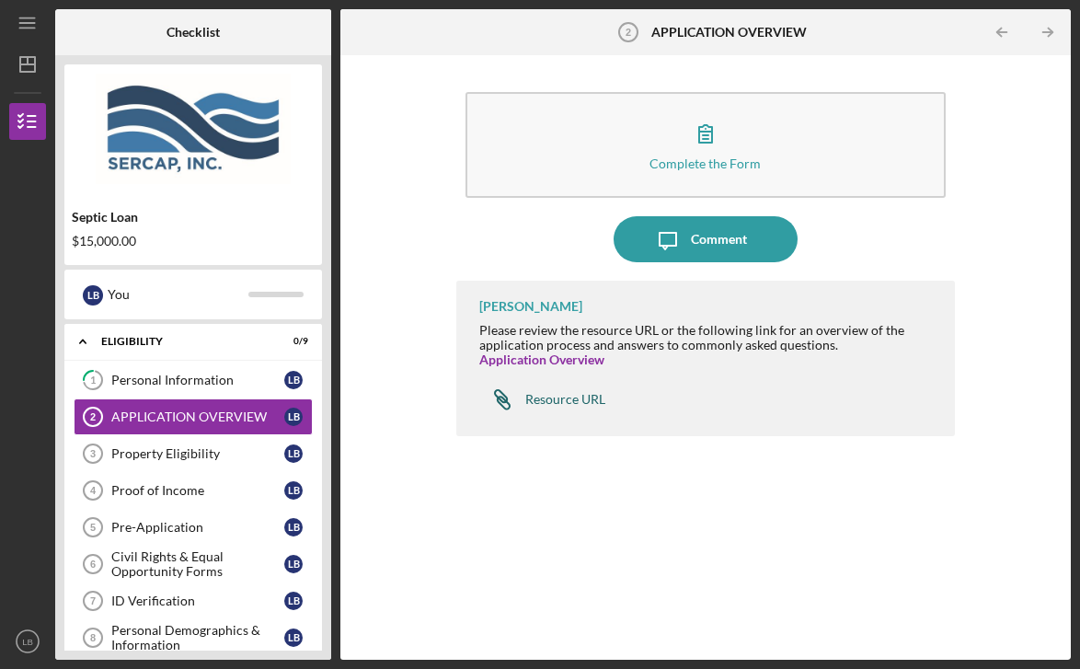
click at [571, 394] on div "Resource URL" at bounding box center [565, 399] width 80 height 15
